Goal: Transaction & Acquisition: Purchase product/service

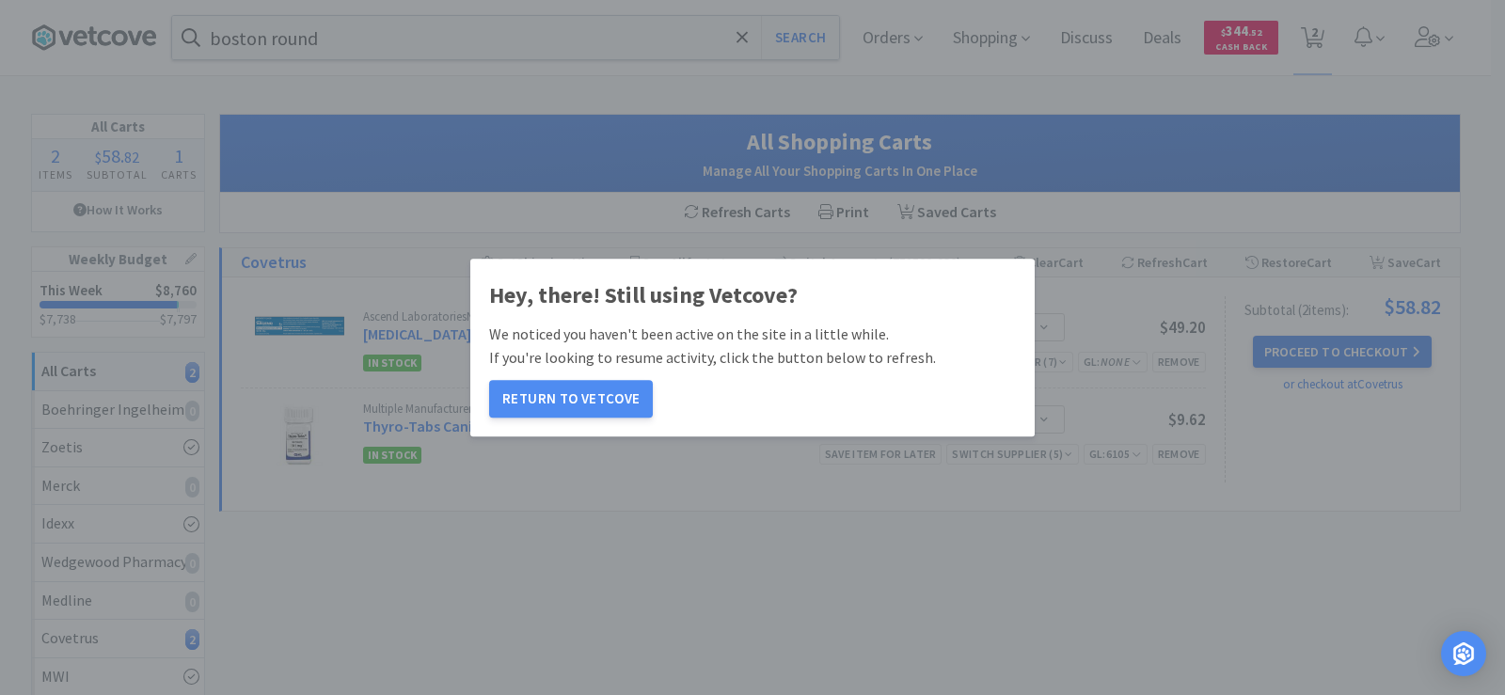
select select "4"
select select "2"
click at [579, 400] on button "Return to Vetcove" at bounding box center [571, 399] width 164 height 38
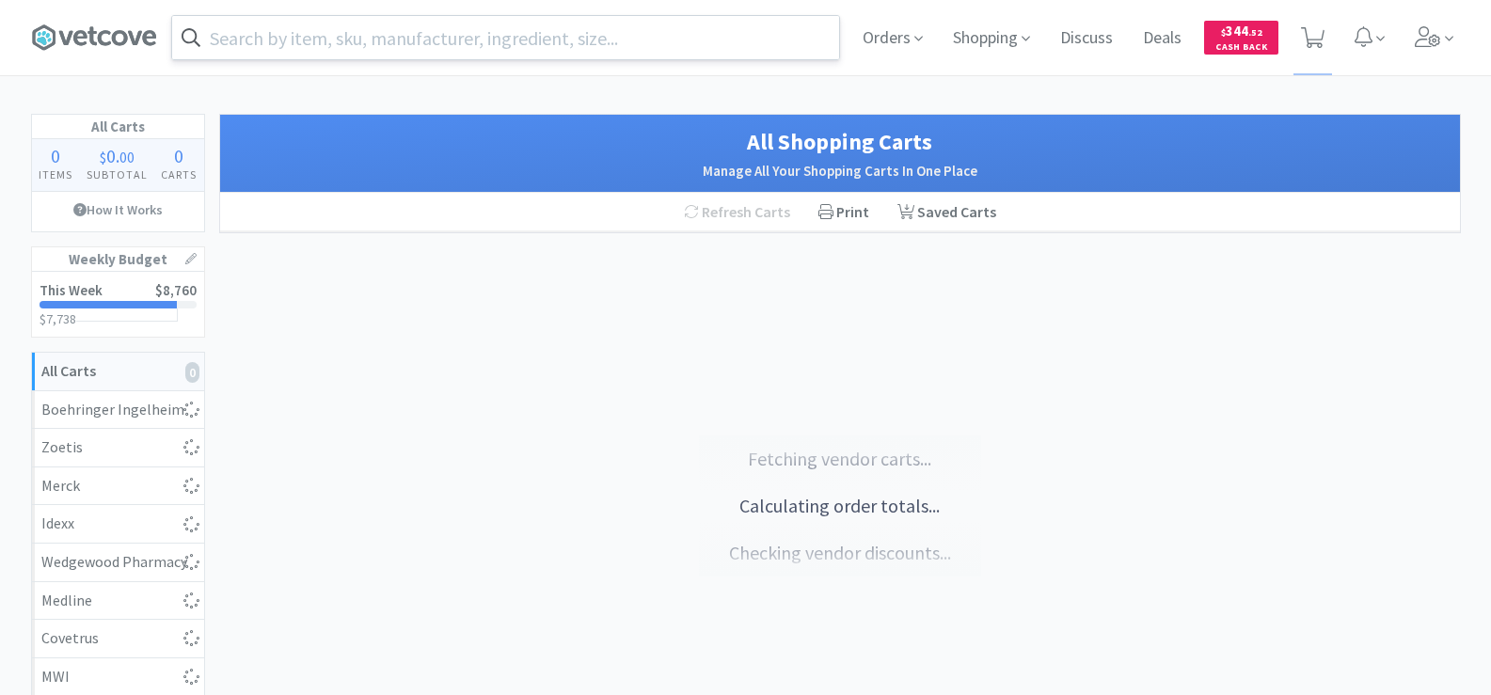
click at [414, 43] on input "text" at bounding box center [505, 37] width 667 height 43
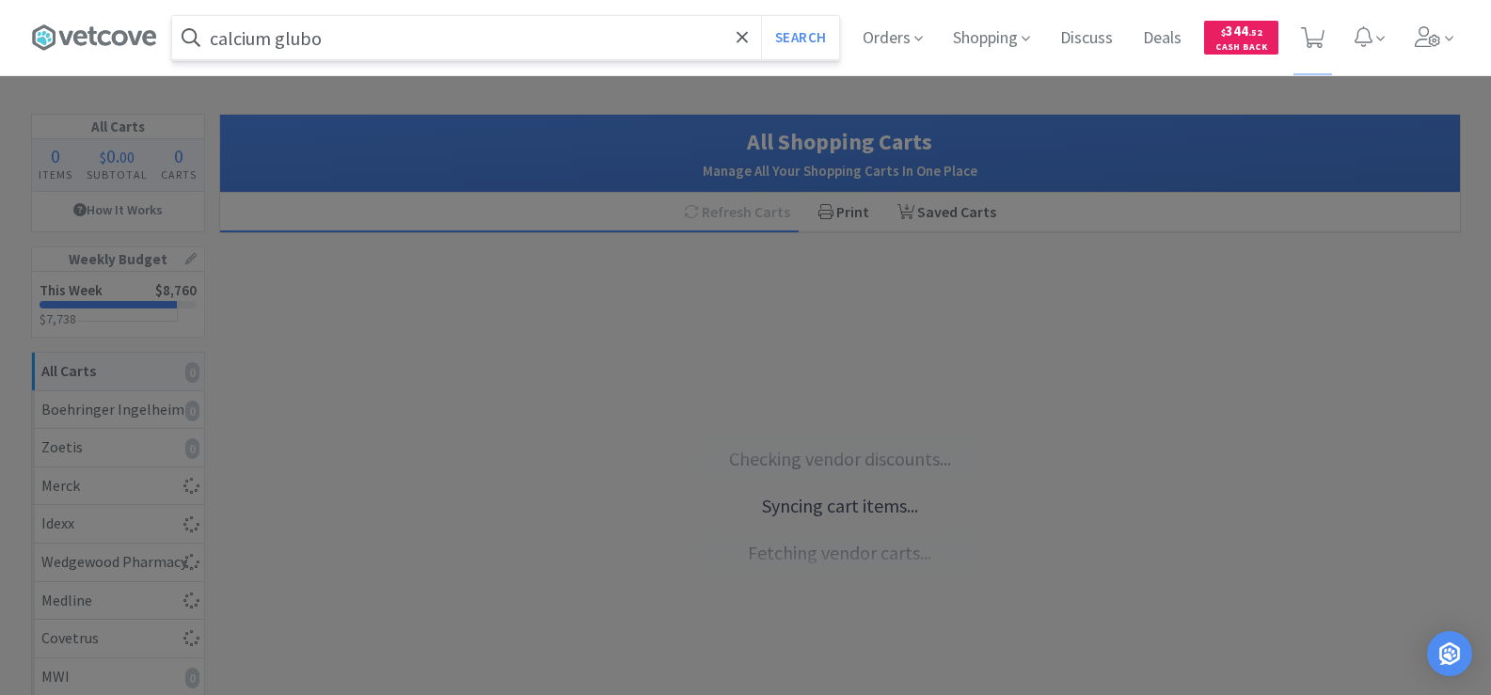
type input "calcium glub"
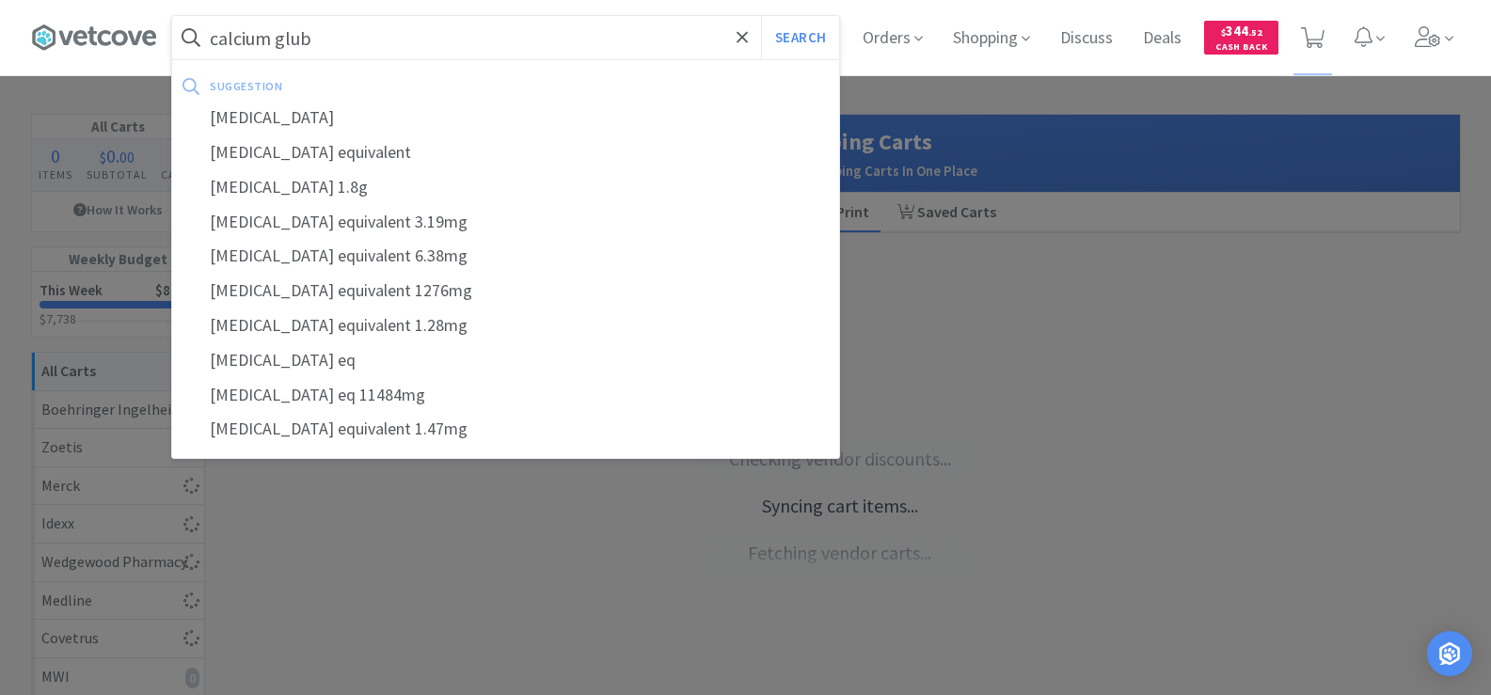
select select "4"
select select "2"
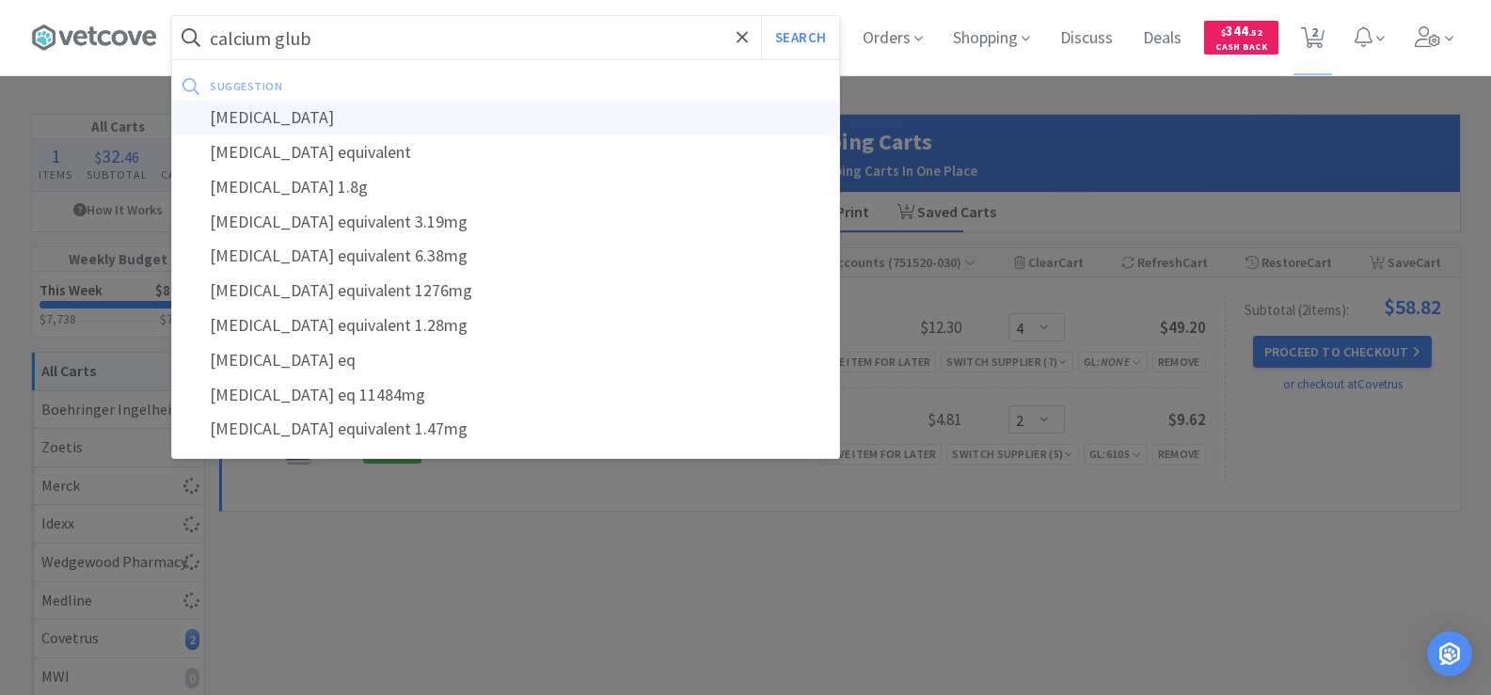
click at [370, 113] on div "calcium glubionate" at bounding box center [505, 118] width 667 height 35
type input "calcium glubionate"
select select "4"
select select "2"
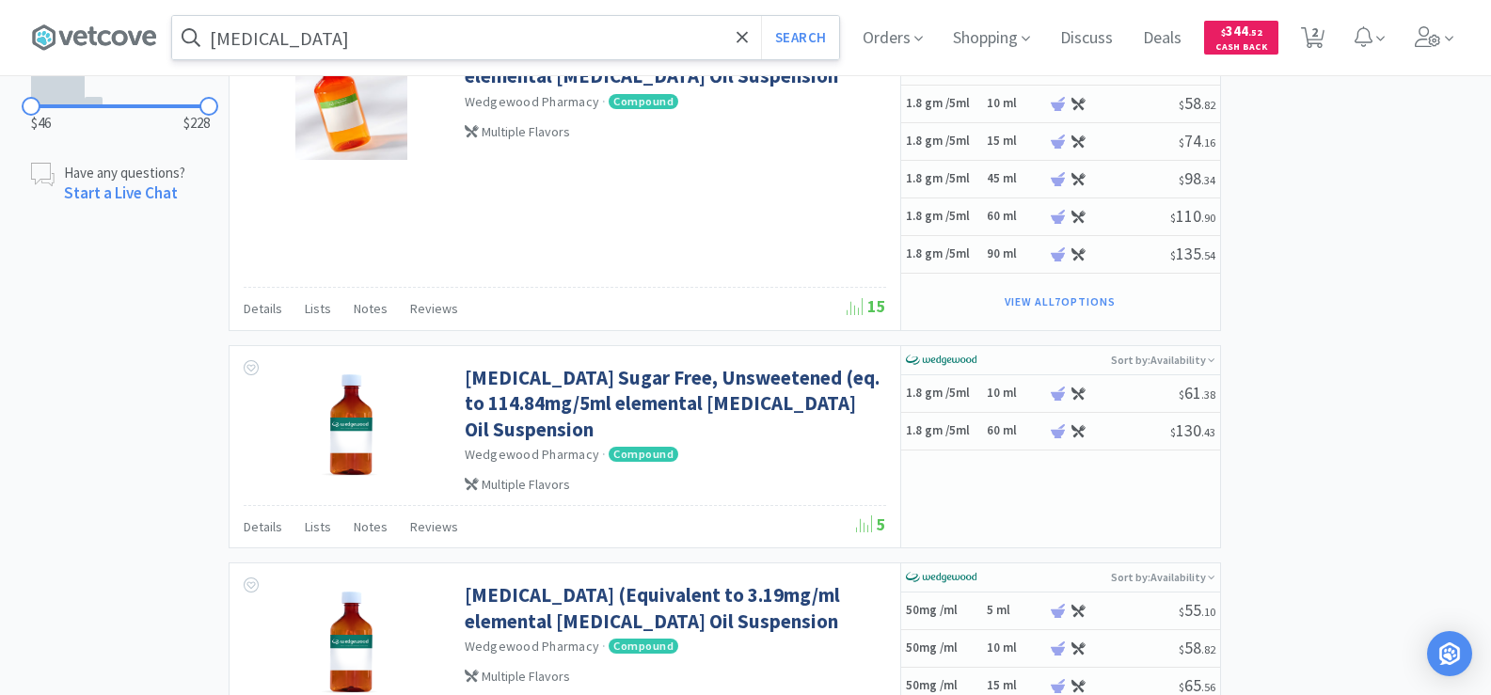
scroll to position [846, 0]
